Goal: Task Accomplishment & Management: Use online tool/utility

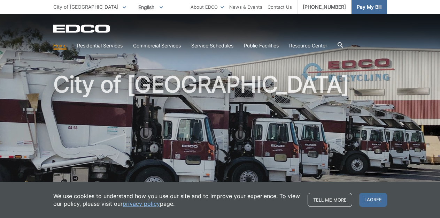
click at [361, 11] on link "Pay My Bill" at bounding box center [369, 7] width 36 height 14
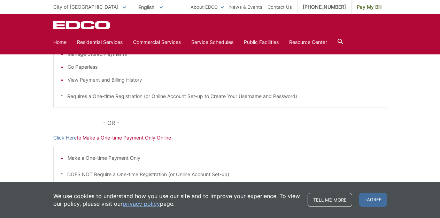
scroll to position [181, 0]
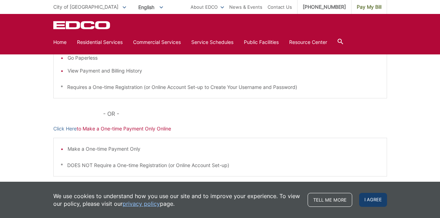
click at [373, 202] on span "I agree" at bounding box center [373, 200] width 28 height 14
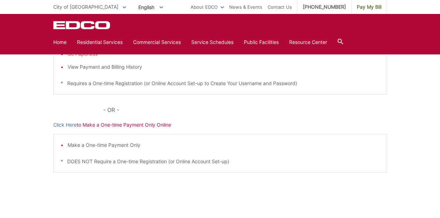
scroll to position [173, 0]
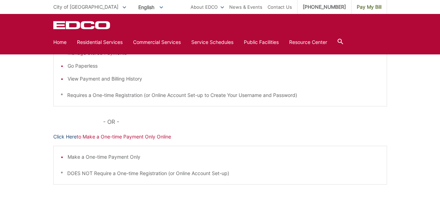
click at [63, 137] on link "Click Here" at bounding box center [64, 137] width 23 height 8
